Goal: Information Seeking & Learning: Compare options

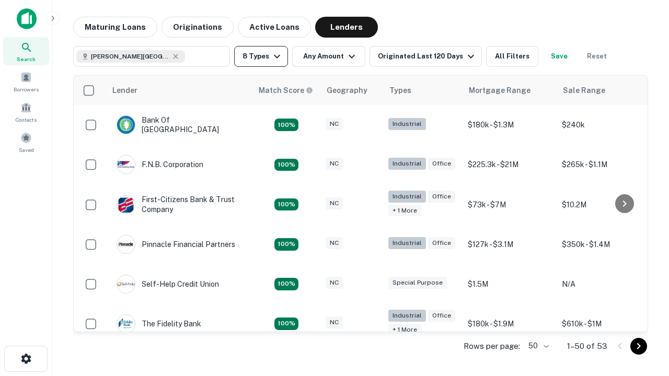
click at [261, 56] on button "8 Types" at bounding box center [261, 56] width 54 height 21
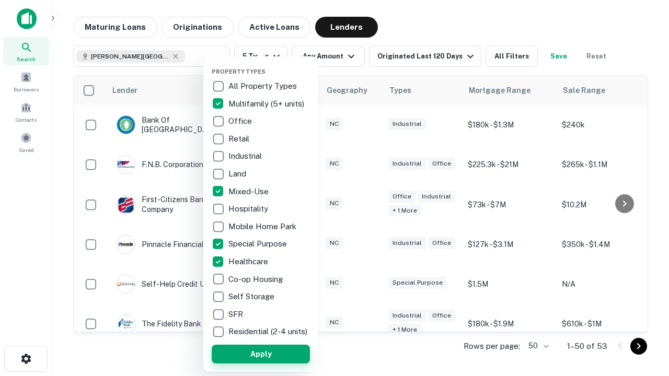
click at [261, 354] on button "Apply" at bounding box center [261, 354] width 98 height 19
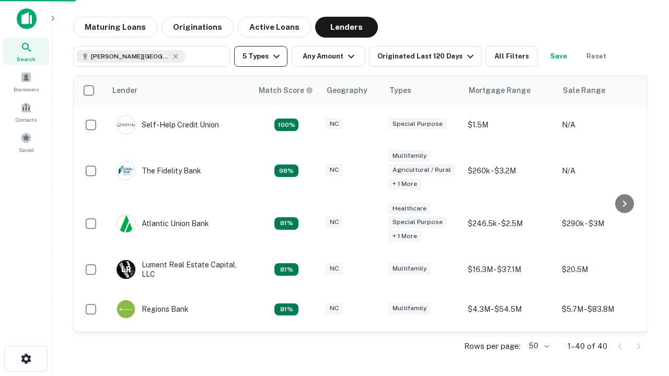
click at [261, 56] on button "5 Types" at bounding box center [260, 56] width 53 height 21
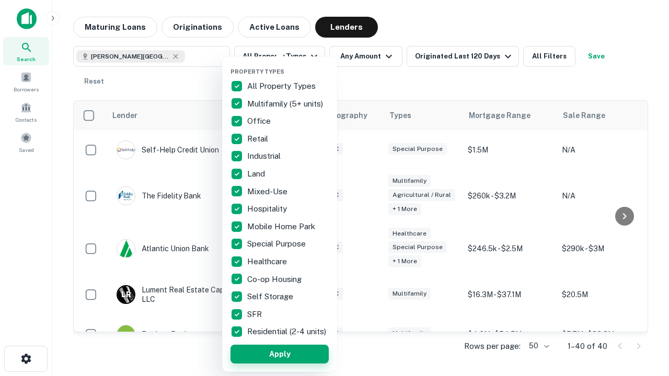
click at [279, 354] on button "Apply" at bounding box center [279, 354] width 98 height 19
